Goal: Task Accomplishment & Management: Use online tool/utility

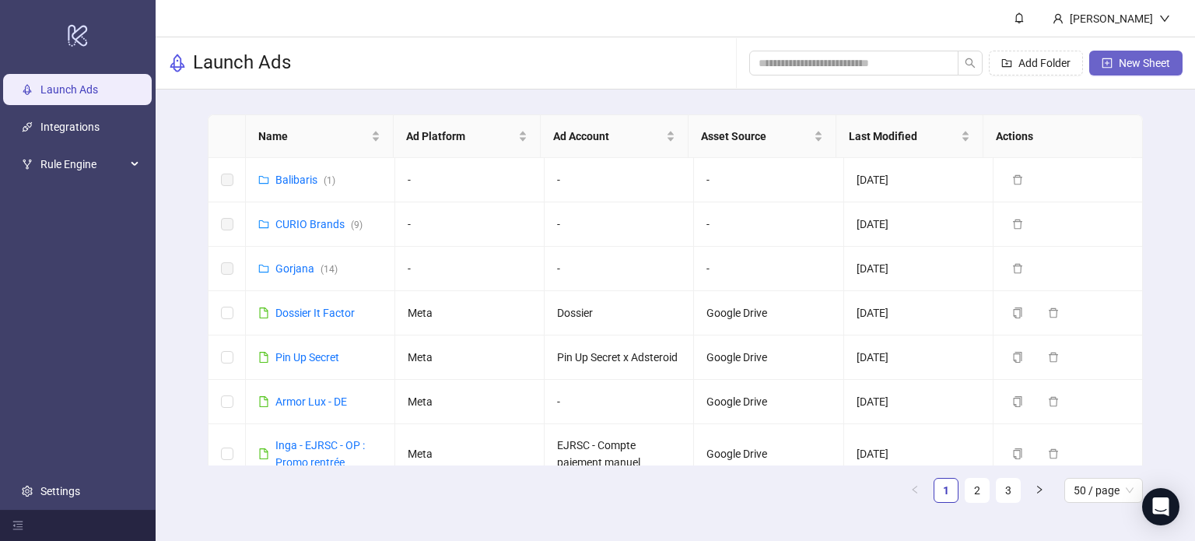
click at [1151, 65] on span "New Sheet" at bounding box center [1143, 63] width 51 height 12
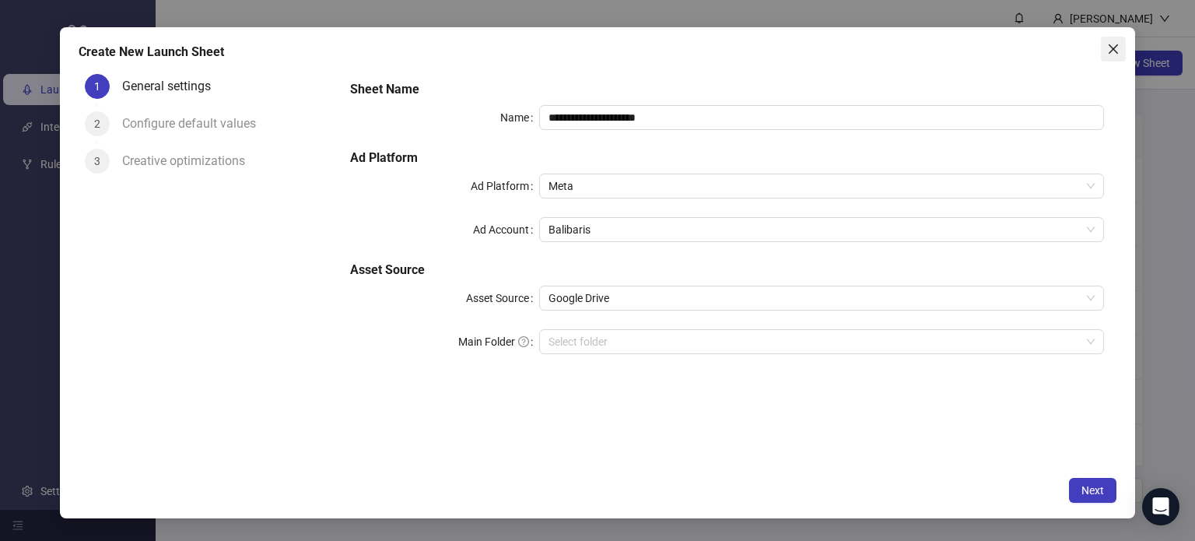
click at [1113, 55] on button "Close" at bounding box center [1113, 49] width 25 height 25
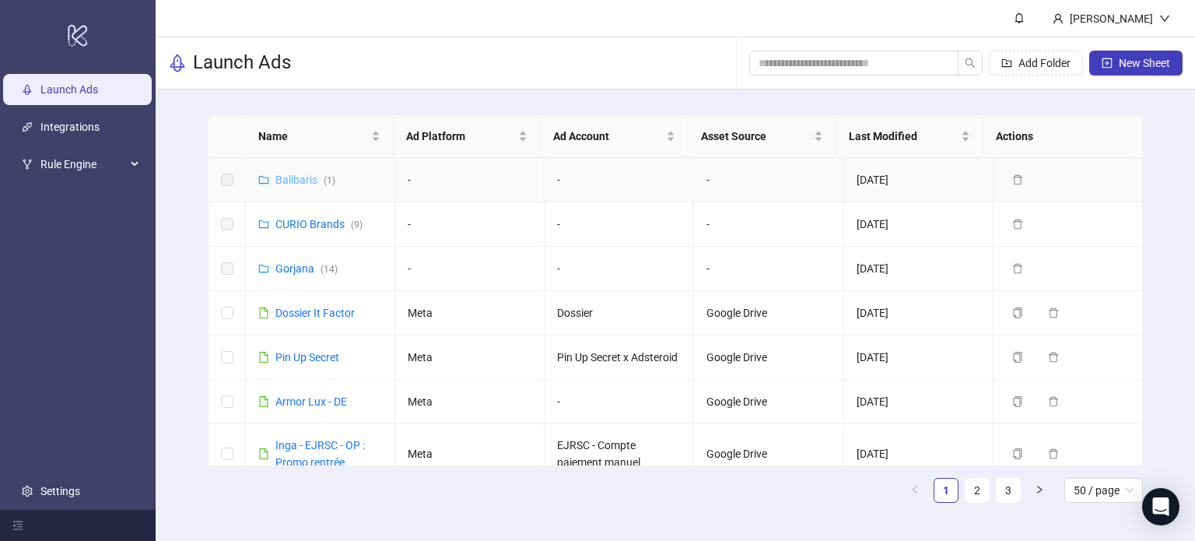
click at [289, 178] on link "Balibaris ( 1 )" at bounding box center [305, 179] width 60 height 12
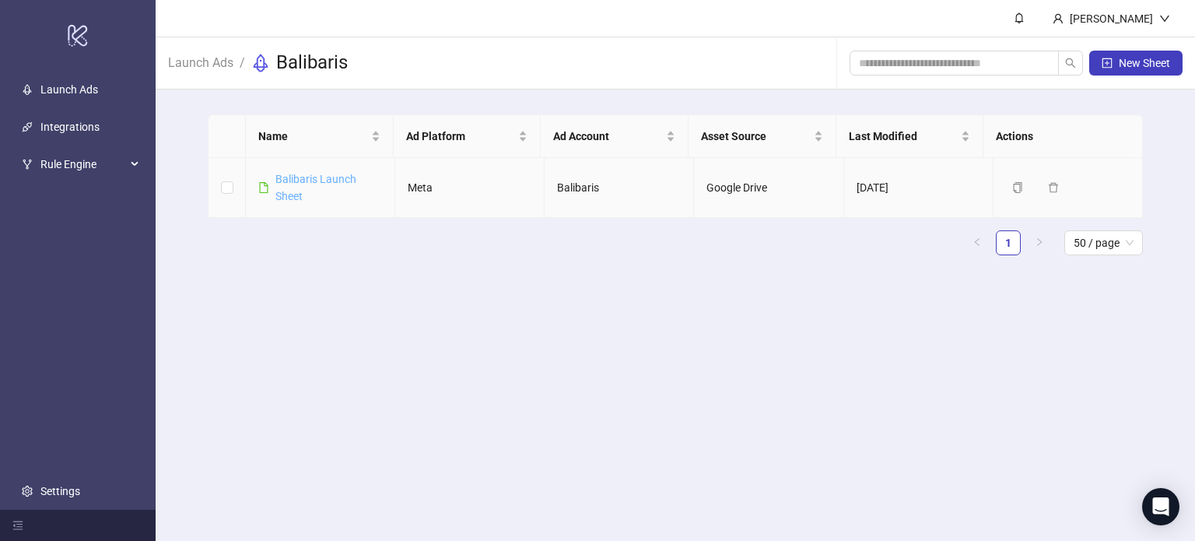
click at [299, 180] on link "Balibaris Launch Sheet" at bounding box center [315, 188] width 81 height 30
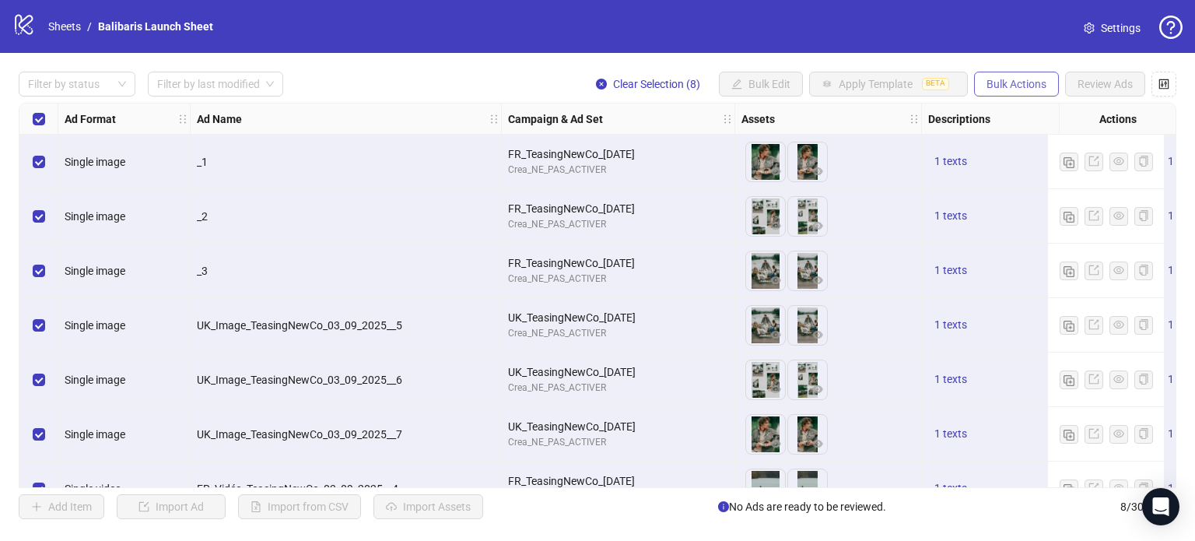
click at [1001, 93] on button "Bulk Actions" at bounding box center [1016, 84] width 85 height 25
click at [30, 121] on div "Select all rows" at bounding box center [38, 118] width 39 height 31
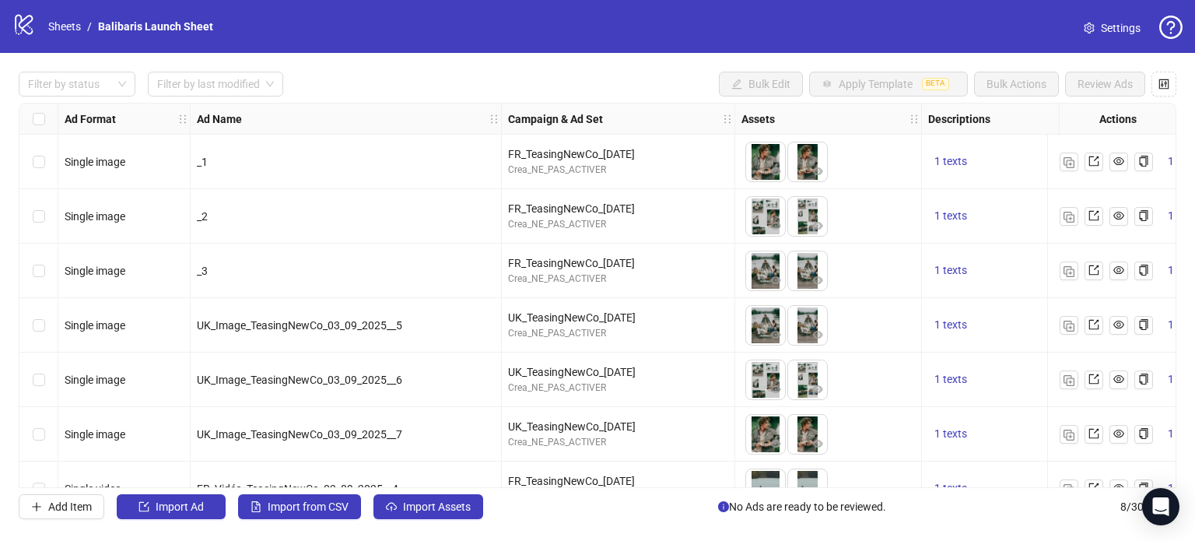
scroll to position [89, 0]
